Goal: Task Accomplishment & Management: Use online tool/utility

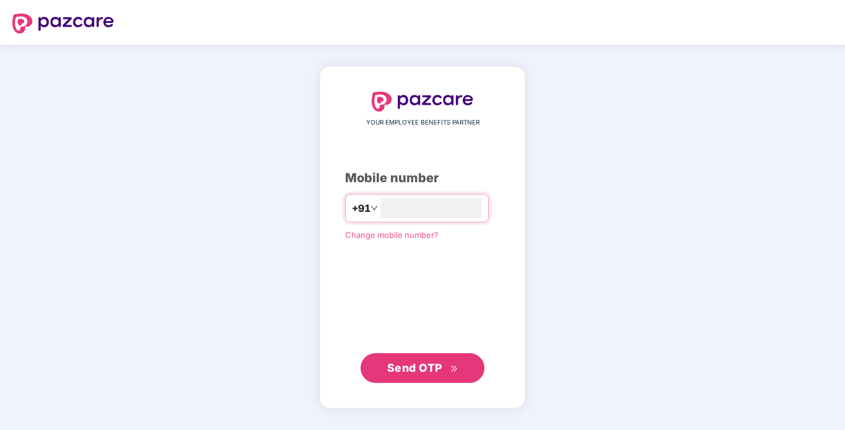
type input "**********"
click at [411, 370] on span "Send OTP" at bounding box center [414, 367] width 55 height 13
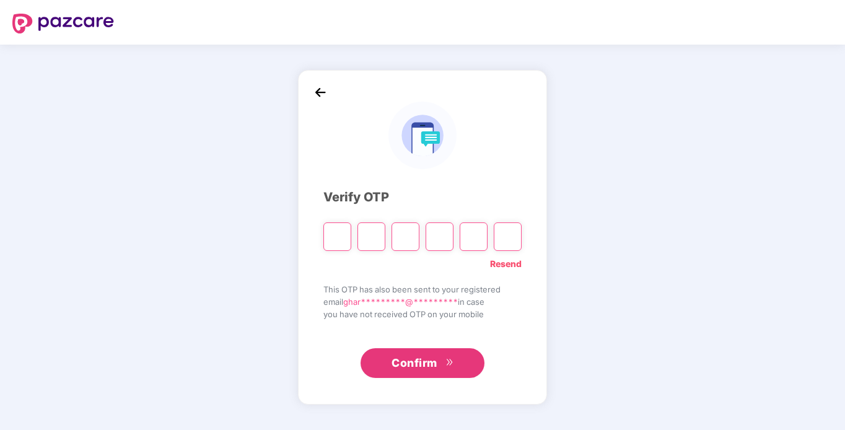
type input "*"
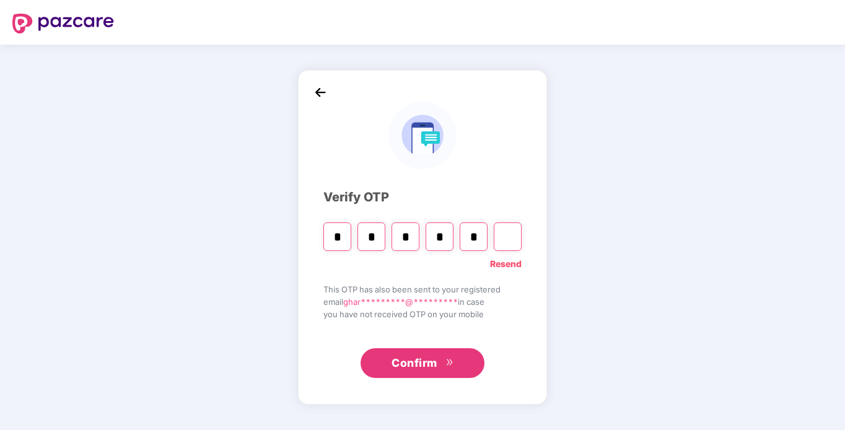
type input "*"
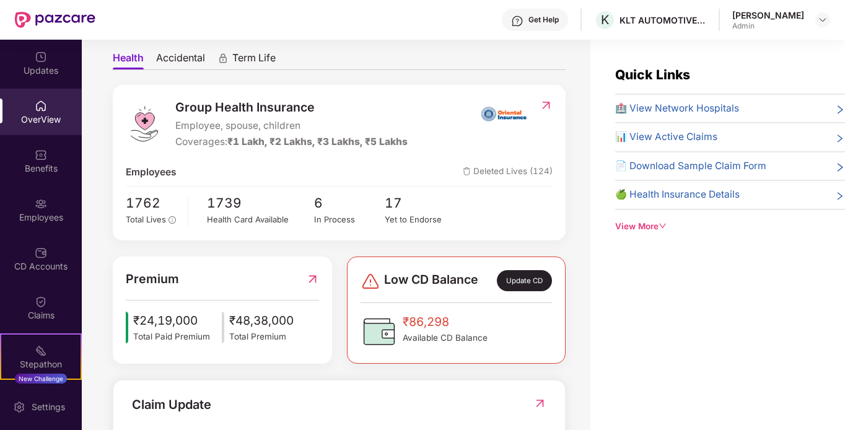
scroll to position [124, 0]
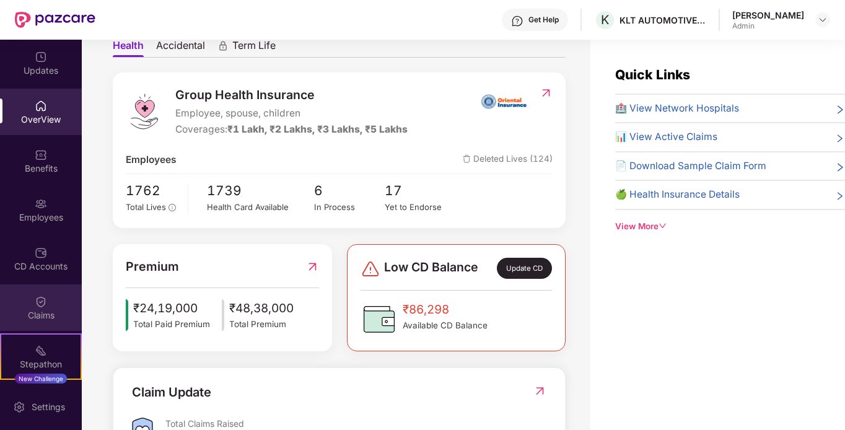
click at [17, 305] on div "Claims" at bounding box center [41, 307] width 82 height 46
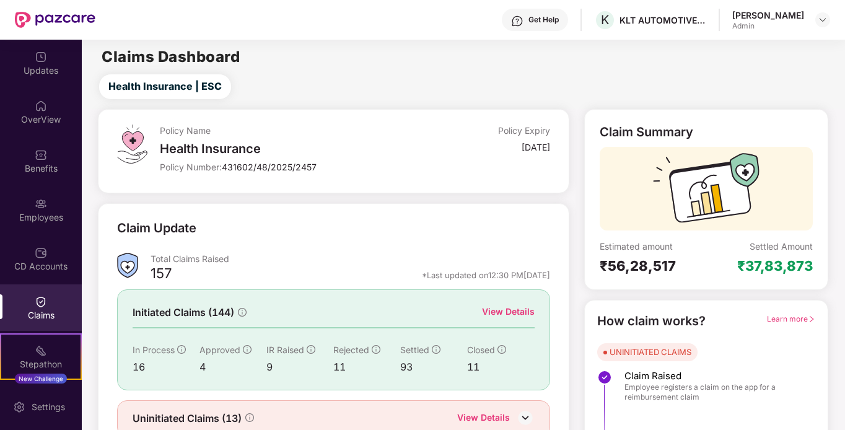
click at [625, 266] on div "₹56,28,517" at bounding box center [653, 265] width 107 height 17
click at [777, 271] on div "₹37,83,873" at bounding box center [775, 265] width 76 height 17
click at [27, 267] on div "CD Accounts" at bounding box center [41, 266] width 82 height 12
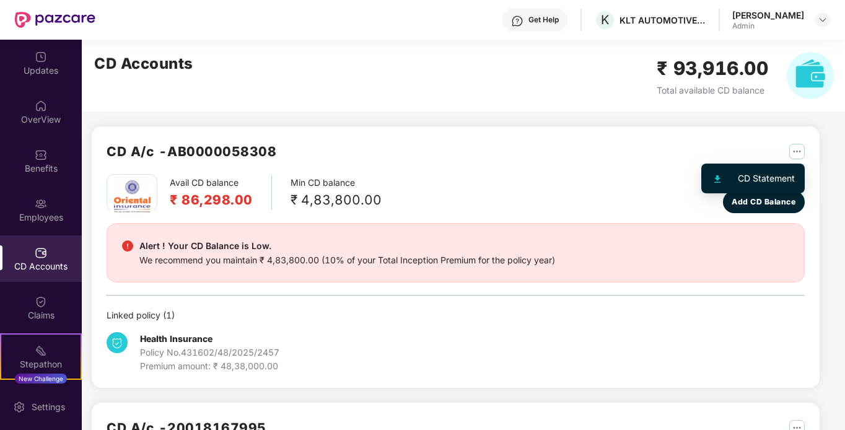
click at [800, 151] on img "button" at bounding box center [796, 151] width 15 height 15
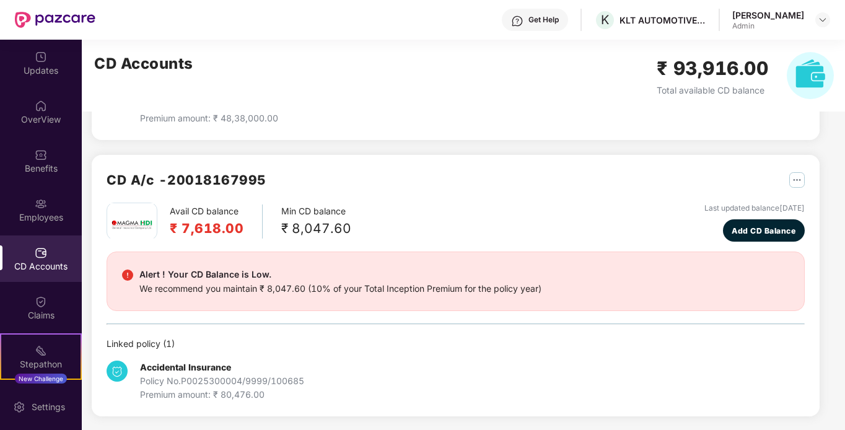
scroll to position [249, 0]
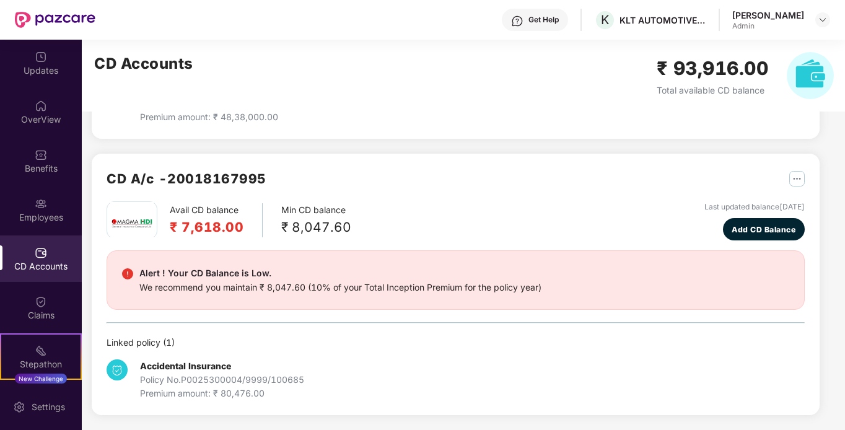
click at [791, 179] on img "button" at bounding box center [796, 178] width 15 height 15
click at [743, 200] on div "CD Statement" at bounding box center [766, 206] width 57 height 14
